Goal: Task Accomplishment & Management: Manage account settings

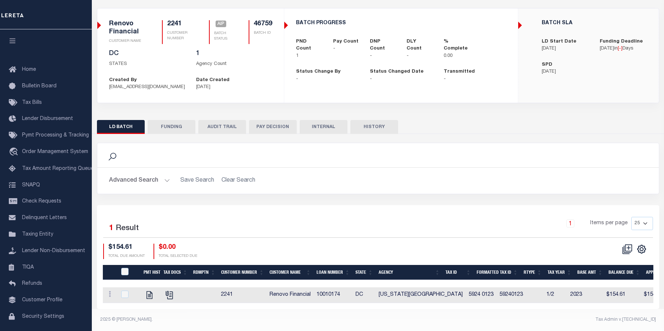
scroll to position [51, 0]
click at [35, 187] on span "SNAPQ" at bounding box center [31, 185] width 18 height 5
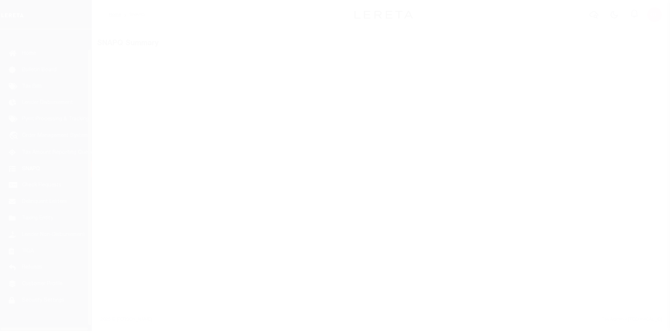
scroll to position [26, 0]
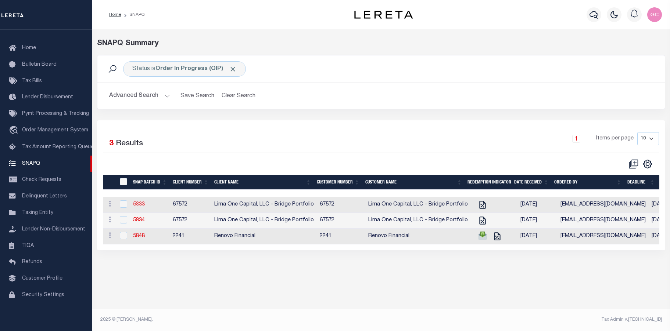
click at [139, 207] on link "5833" at bounding box center [139, 204] width 12 height 5
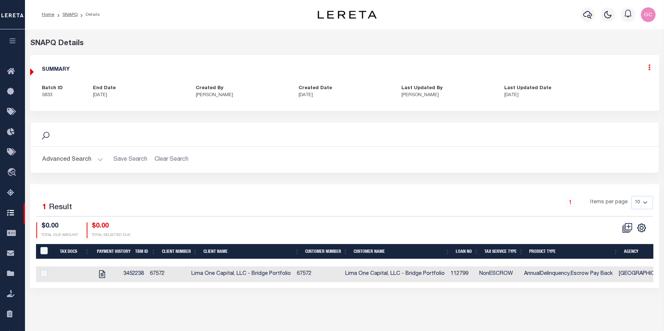
click at [649, 71] on icon at bounding box center [649, 67] width 2 height 6
click at [612, 89] on link "Edit" at bounding box center [630, 89] width 58 height 12
select select "OIP"
checkbox input "true"
type textarea "-10/13/2025- Still waiting on Estimated cost of redemption amounts. Tax lines w…"
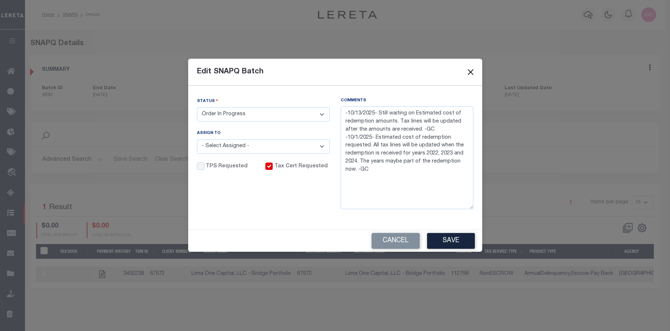
click at [470, 71] on button "Close" at bounding box center [470, 72] width 10 height 10
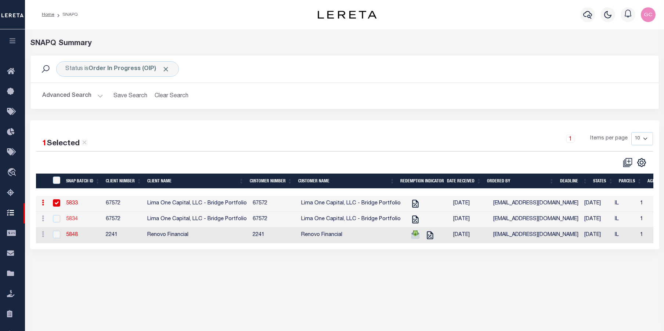
click at [73, 222] on link "5834" at bounding box center [72, 219] width 12 height 5
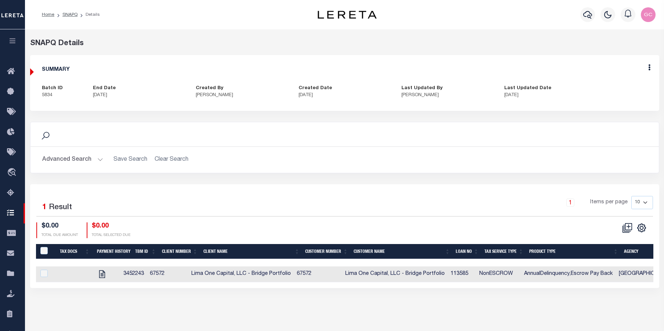
click at [477, 160] on h2 "Advanced Search Save Search Clear Search" at bounding box center [344, 160] width 617 height 14
click at [68, 13] on link "SNAPQ" at bounding box center [69, 14] width 15 height 4
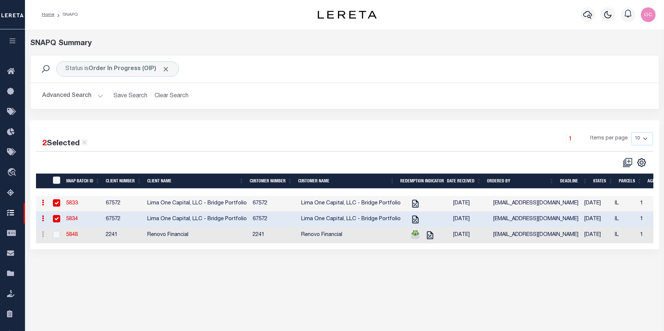
click at [56, 206] on input "checkbox" at bounding box center [56, 202] width 7 height 7
checkbox input "false"
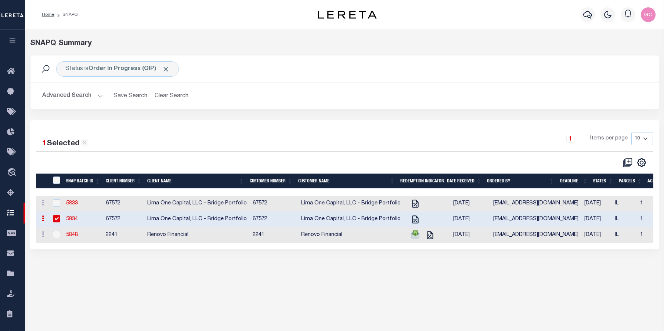
click at [54, 222] on input "checkbox" at bounding box center [56, 218] width 7 height 7
checkbox input "false"
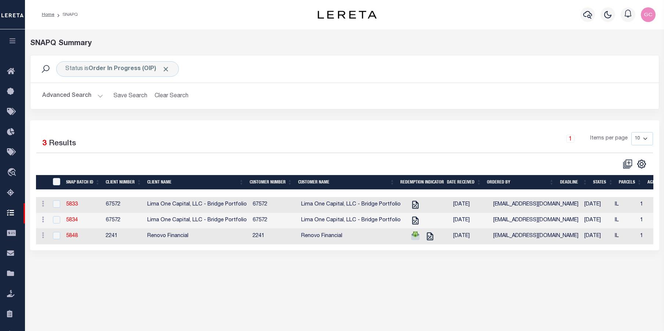
click at [451, 18] on div "Profile Sign out" at bounding box center [528, 15] width 259 height 26
click at [11, 41] on icon "button" at bounding box center [12, 40] width 8 height 7
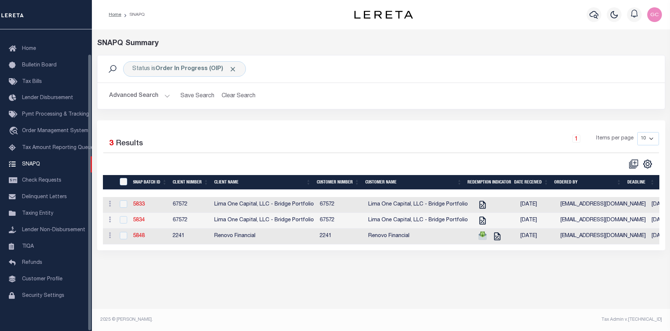
scroll to position [26, 0]
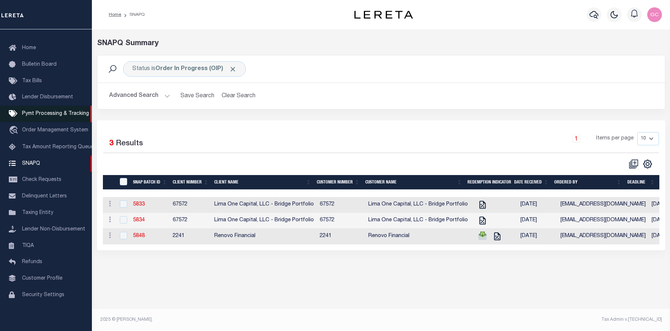
click at [53, 112] on span "Pymt Processing & Tracking" at bounding box center [55, 113] width 67 height 5
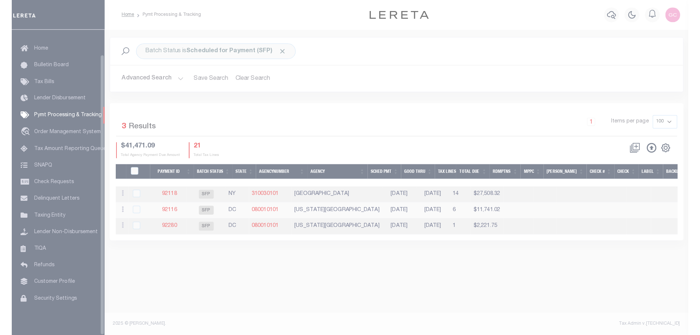
scroll to position [26, 0]
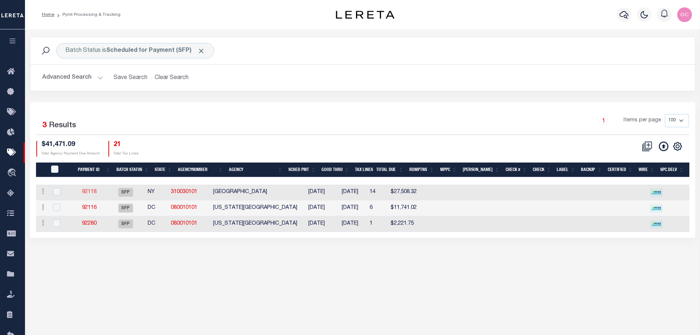
click at [95, 194] on link "92118" at bounding box center [89, 191] width 15 height 5
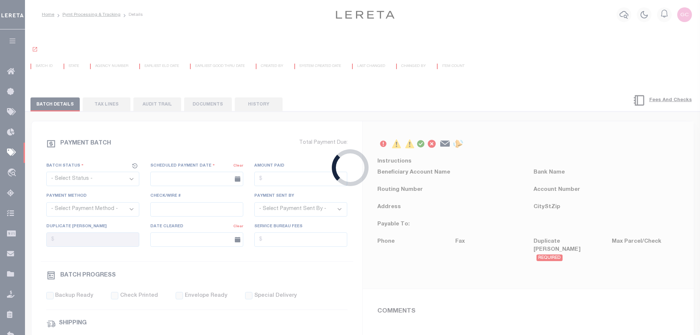
select select "SFP"
type input "12/22/2023"
type input "N"
radio input "true"
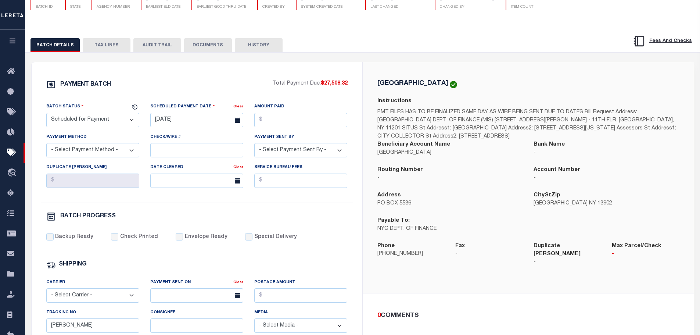
scroll to position [73, 0]
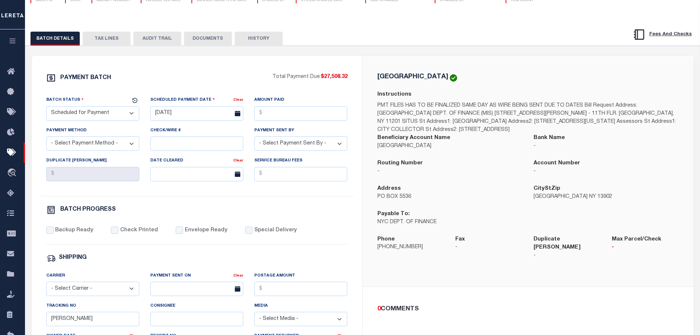
click at [107, 40] on button "TAX LINES" at bounding box center [107, 39] width 48 height 14
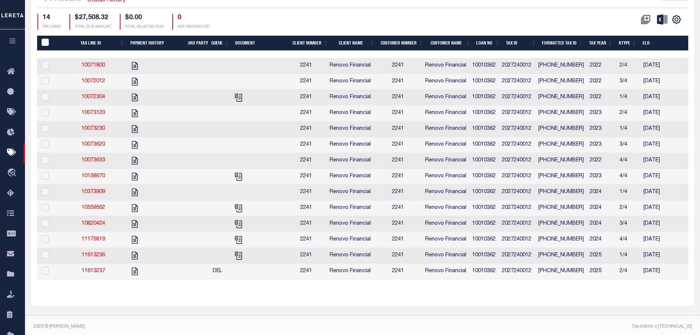
scroll to position [220, 0]
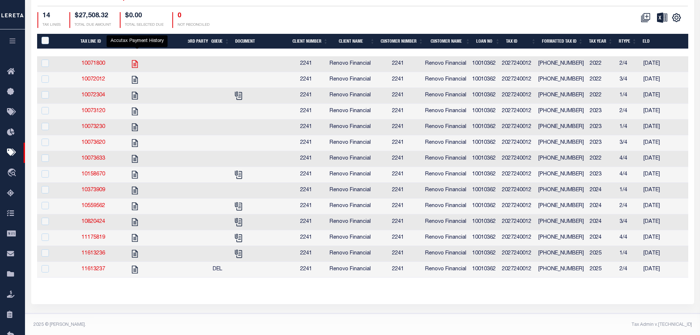
click at [137, 66] on icon "" at bounding box center [135, 64] width 10 height 10
checkbox input "true"
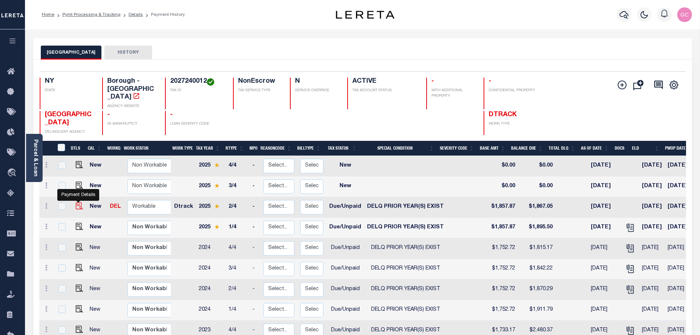
click at [77, 202] on img "" at bounding box center [79, 205] width 7 height 7
checkbox input "true"
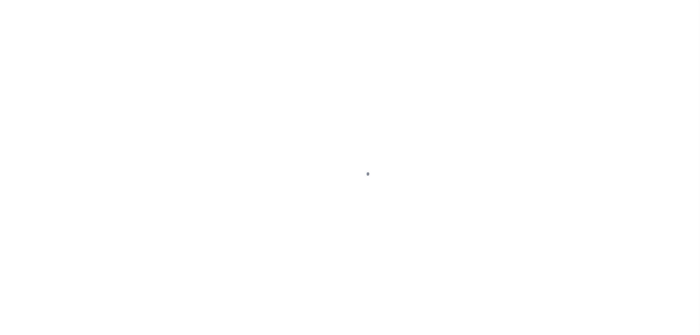
select select "DUE"
select select "18"
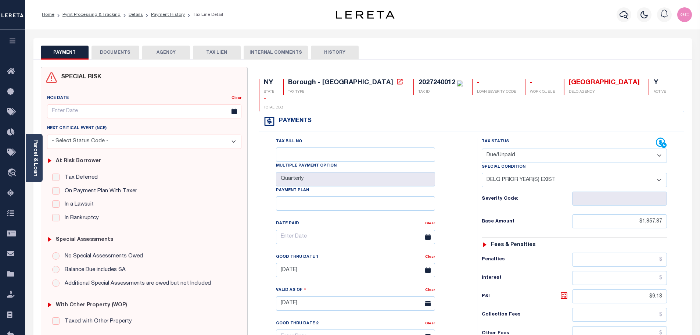
click at [113, 53] on button "DOCUMENTS" at bounding box center [115, 53] width 48 height 14
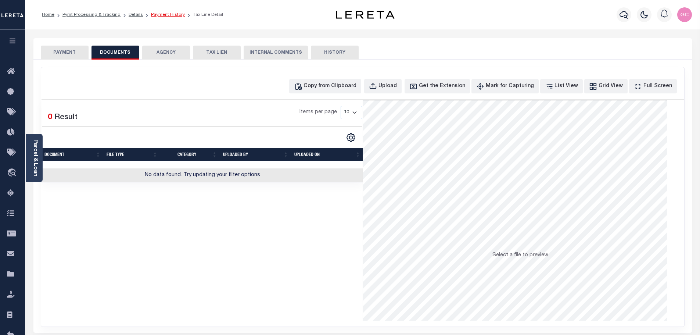
click at [169, 14] on link "Payment History" at bounding box center [168, 14] width 34 height 4
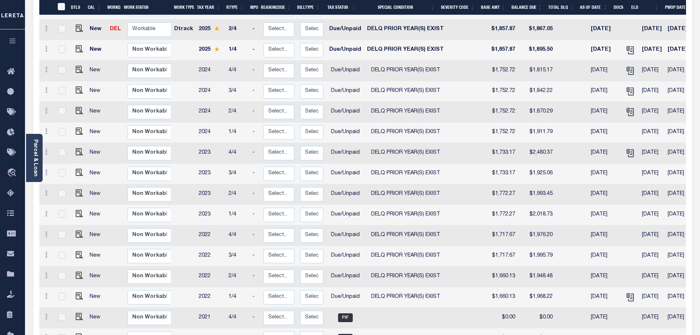
scroll to position [184, 0]
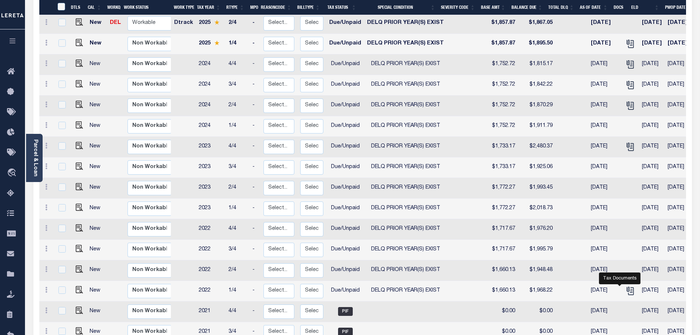
click at [625, 286] on icon "" at bounding box center [630, 291] width 10 height 10
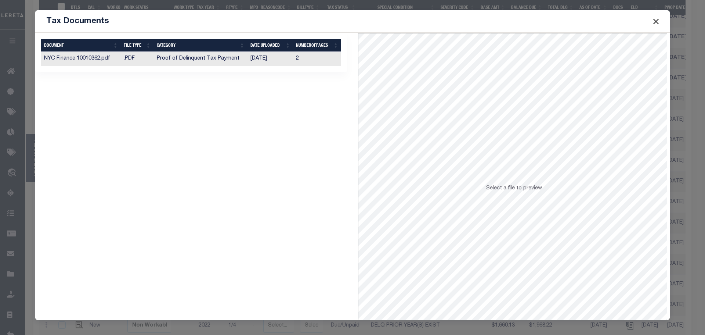
click at [221, 57] on td "Proof of Delinquent Tax Payment" at bounding box center [201, 59] width 94 height 14
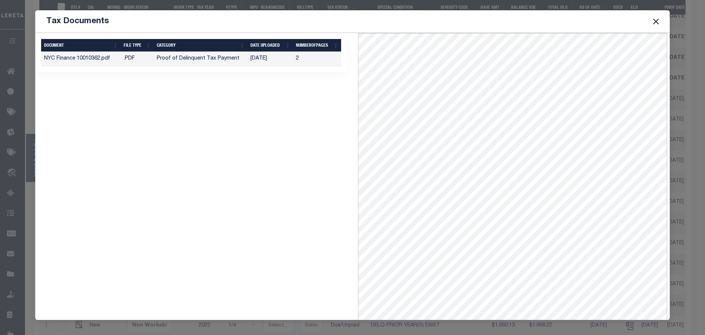
click at [654, 21] on button "Close" at bounding box center [657, 22] width 10 height 10
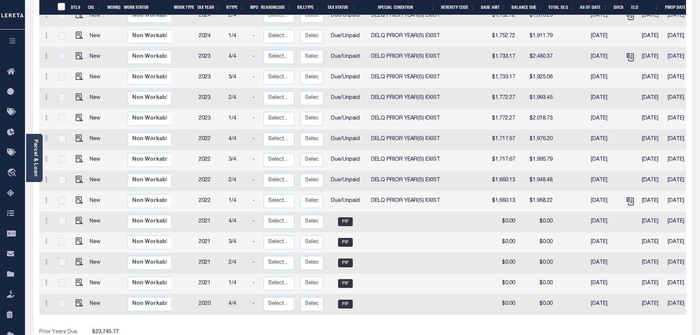
scroll to position [328, 0]
